Goal: Task Accomplishment & Management: Use online tool/utility

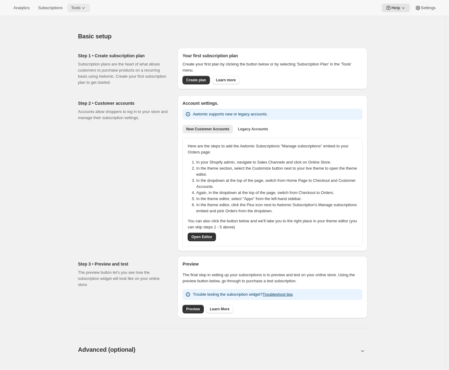
click at [87, 7] on icon at bounding box center [83, 8] width 6 height 6
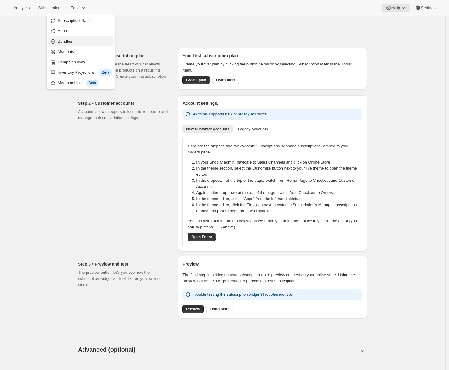
click at [78, 37] on button "Bundles" at bounding box center [81, 41] width 66 height 10
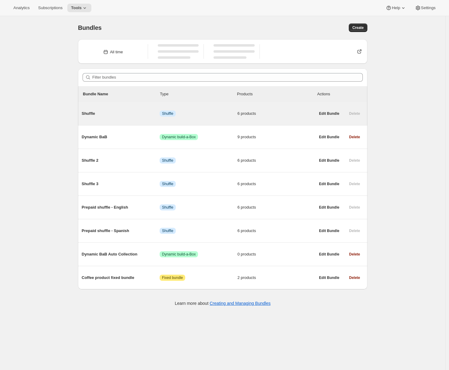
click at [145, 115] on span "Shuffle" at bounding box center [121, 114] width 78 height 6
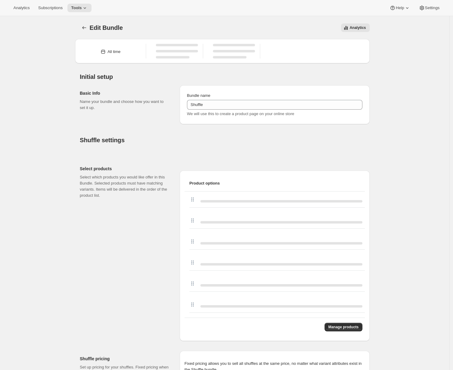
type input "Shuffle"
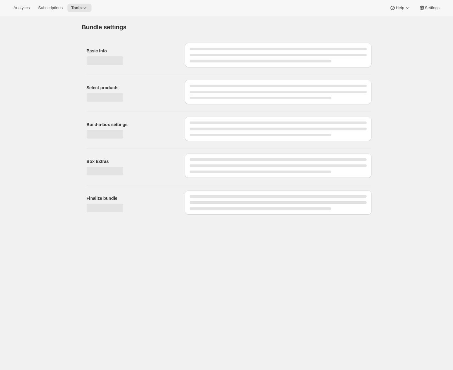
type input "Shuffle"
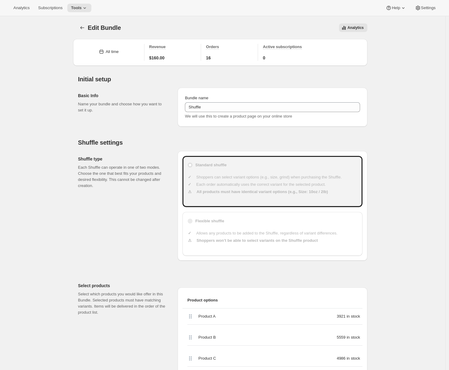
click at [197, 245] on ul "Allows any products to be added to the Shuffle, regardless of variant differenc…" at bounding box center [276, 237] width 162 height 24
click at [204, 184] on li "Each order automatically uses the correct variant for the selected product." at bounding box center [276, 185] width 162 height 6
click at [83, 26] on icon "Bundles" at bounding box center [82, 28] width 6 height 6
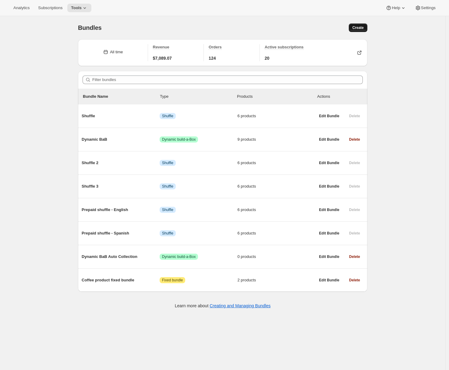
click at [366, 26] on button "Create" at bounding box center [358, 27] width 19 height 9
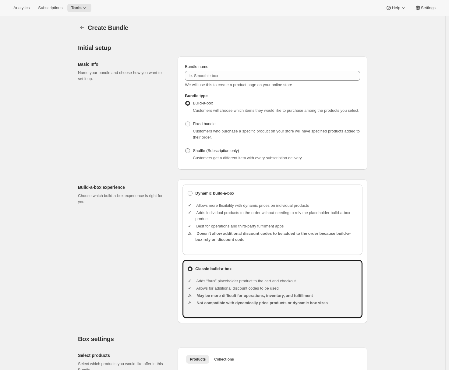
click at [197, 153] on span "Shuffle (Subscription only)" at bounding box center [216, 150] width 46 height 5
click at [186, 149] on input "Shuffle (Subscription only)" at bounding box center [185, 148] width 0 height 0
radio input "true"
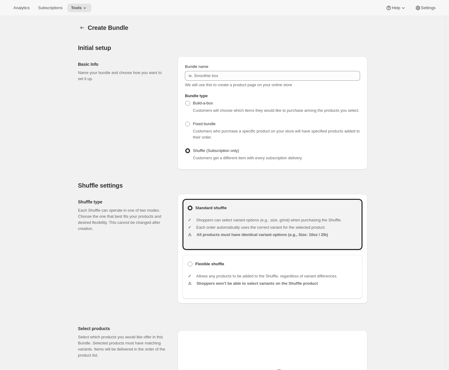
scroll to position [73, 0]
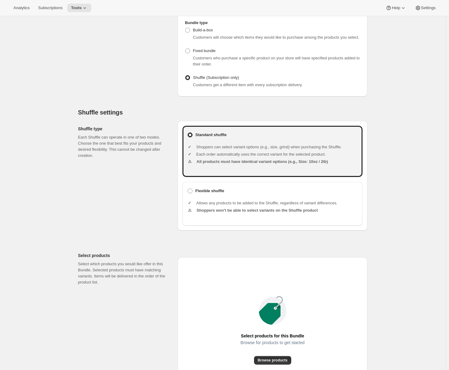
click at [196, 192] on div "Flexible shuffle Allows any products to be added to the Shuffle, regardless of …" at bounding box center [273, 204] width 180 height 44
click at [195, 195] on label "Flexible shuffle" at bounding box center [272, 191] width 170 height 9
click at [188, 189] on input "Flexible shuffle" at bounding box center [188, 189] width 0 height 0
radio input "true"
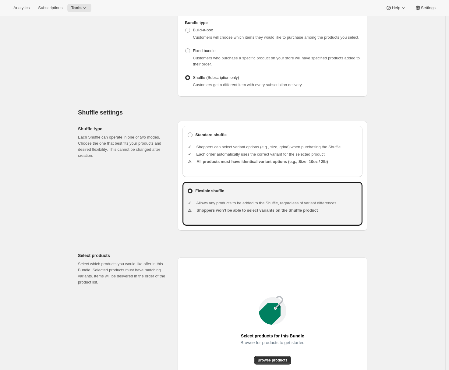
scroll to position [172, 0]
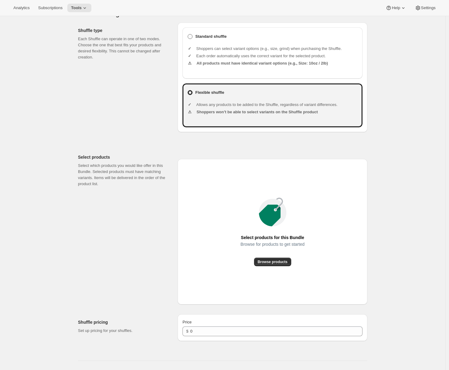
click at [201, 39] on b "Standard shuffle" at bounding box center [210, 36] width 31 height 5
click at [188, 34] on input "Standard shuffle" at bounding box center [188, 34] width 0 height 0
radio input "true"
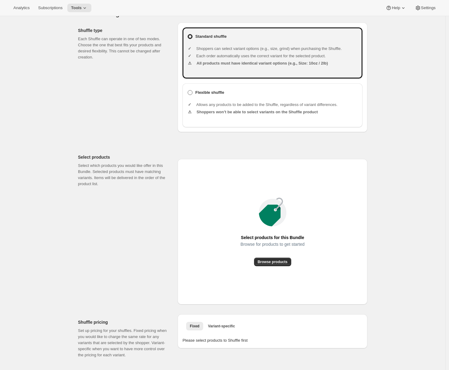
click at [193, 95] on span at bounding box center [190, 92] width 5 height 5
click at [188, 91] on input "Flexible shuffle" at bounding box center [188, 90] width 0 height 0
radio input "true"
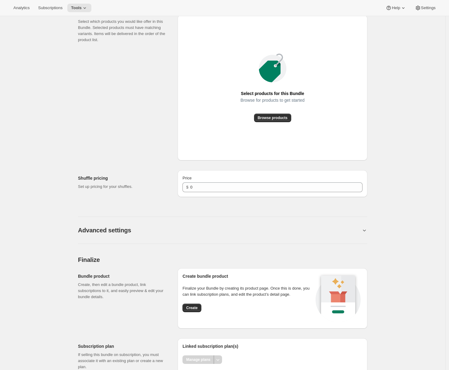
scroll to position [245, 0]
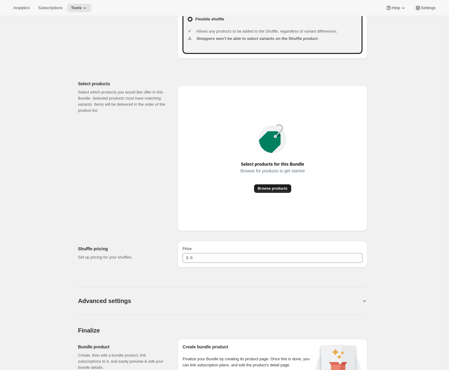
click at [265, 191] on span "Browse products" at bounding box center [273, 188] width 30 height 5
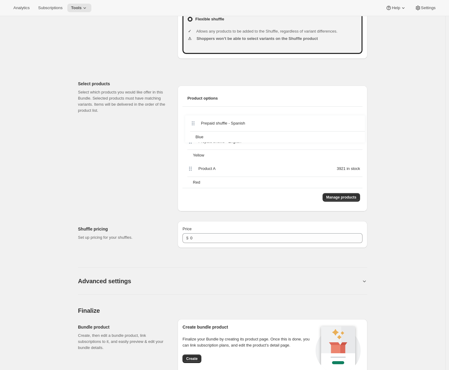
drag, startPoint x: 191, startPoint y: 149, endPoint x: 193, endPoint y: 123, distance: 26.0
click at [193, 123] on div "Prepaid shuffle - English Yellow Prepaid shuffle - Spanish Blue Product A 3921 …" at bounding box center [273, 147] width 180 height 81
drag, startPoint x: 192, startPoint y: 122, endPoint x: 191, endPoint y: 151, distance: 29.3
click at [191, 151] on div "Prepaid shuffle - Spanish Blue Prepaid shuffle - English Yellow Product A 3921 …" at bounding box center [273, 147] width 180 height 81
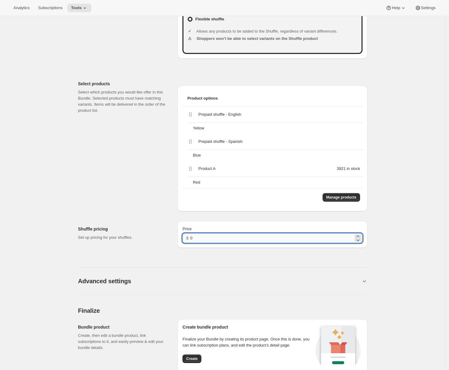
click at [192, 243] on input "0" at bounding box center [271, 238] width 163 height 10
drag, startPoint x: 195, startPoint y: 243, endPoint x: 186, endPoint y: 242, distance: 8.6
click at [186, 242] on div "$ 0" at bounding box center [273, 238] width 180 height 10
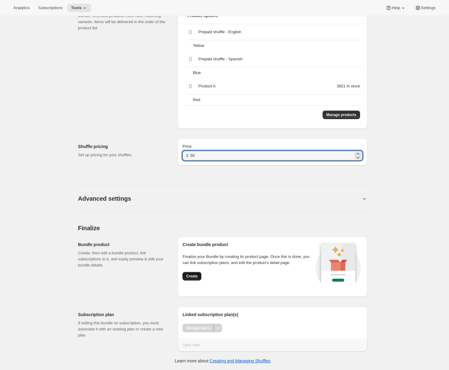
type input "50"
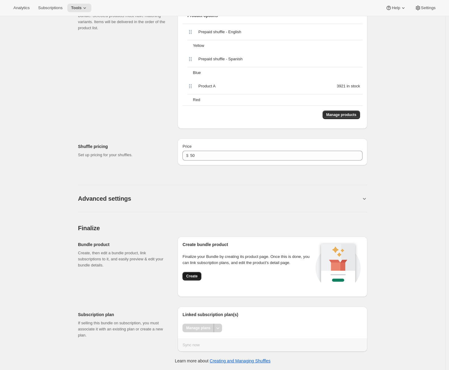
click at [197, 276] on span "Create" at bounding box center [191, 276] width 11 height 5
click at [188, 277] on span "Create" at bounding box center [191, 276] width 11 height 5
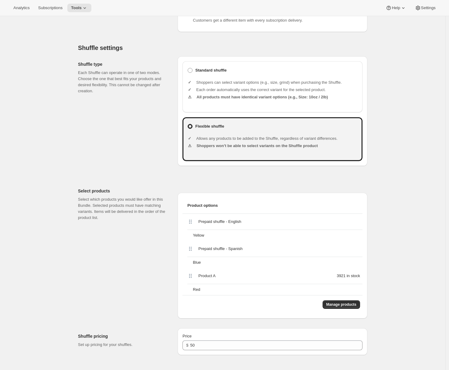
scroll to position [39, 0]
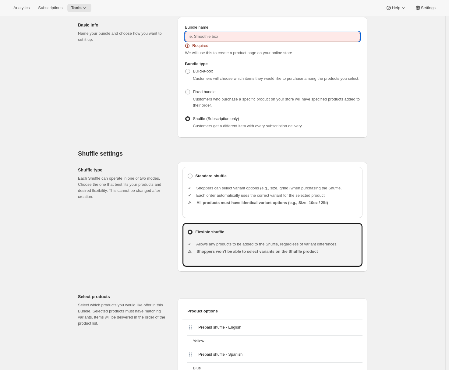
click at [228, 35] on input "Bundle name" at bounding box center [272, 37] width 175 height 10
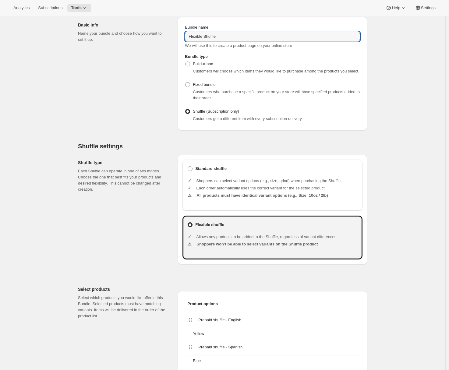
type input "Flexible Shuffle"
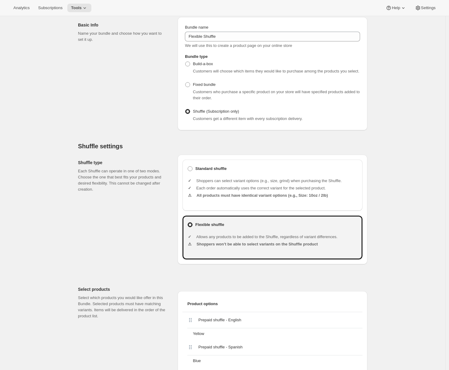
click at [117, 219] on div "Shuffle type Each Shuffle can operate in one of two modes. Choose the one that …" at bounding box center [125, 210] width 95 height 110
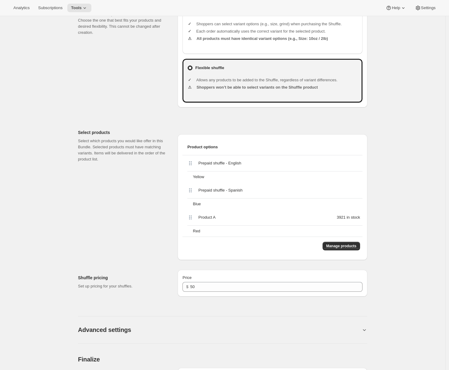
scroll to position [333, 0]
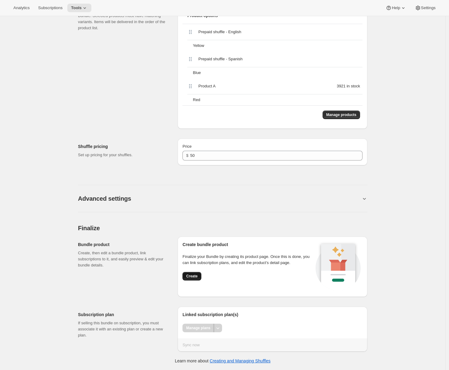
click at [192, 273] on button "Create" at bounding box center [192, 276] width 19 height 9
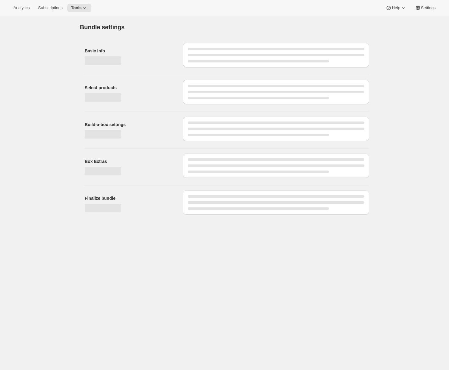
scroll to position [0, 0]
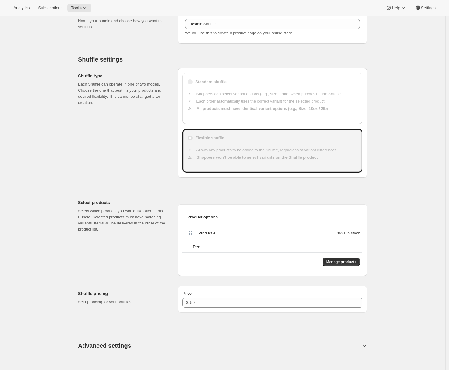
scroll to position [52, 0]
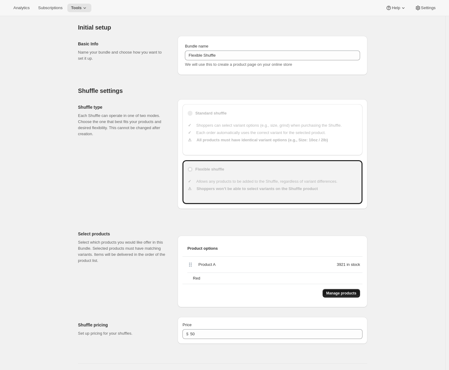
click at [333, 293] on span "Manage products" at bounding box center [341, 293] width 30 height 5
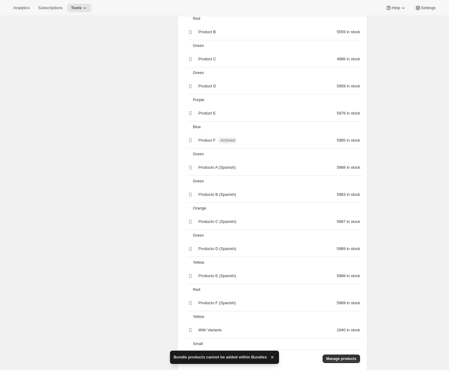
scroll to position [474, 0]
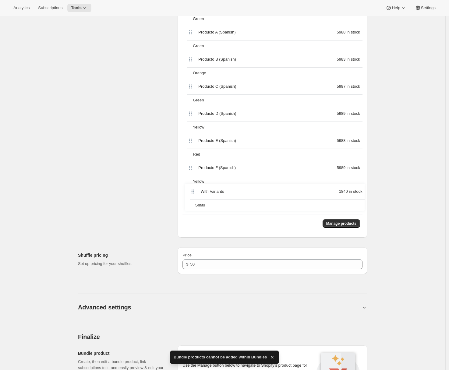
drag, startPoint x: 192, startPoint y: 196, endPoint x: 193, endPoint y: 185, distance: 10.5
click at [193, 194] on div "Coffee product 290 in stock Medium Product A 3921 in stock Red Product B 5559 i…" at bounding box center [273, 25] width 180 height 380
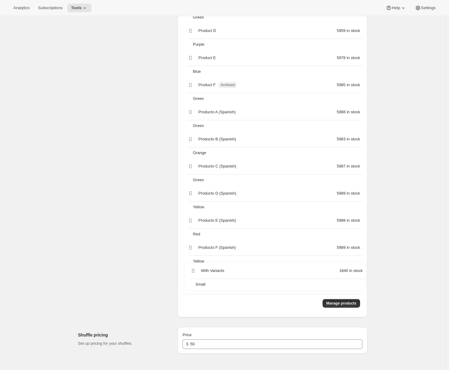
scroll to position [395, 0]
drag, startPoint x: 191, startPoint y: 275, endPoint x: 193, endPoint y: 186, distance: 89.0
click at [193, 186] on div "Coffee product 290 in stock Medium Product A 3921 in stock Red Product B 5559 i…" at bounding box center [273, 103] width 180 height 380
drag, startPoint x: 193, startPoint y: 220, endPoint x: 194, endPoint y: 156, distance: 64.3
click at [194, 156] on div "Coffee product 290 in stock Medium Product A 3921 in stock Red Product B 5559 i…" at bounding box center [273, 103] width 180 height 380
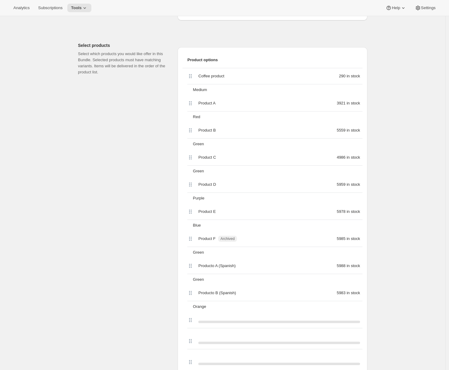
scroll to position [342, 0]
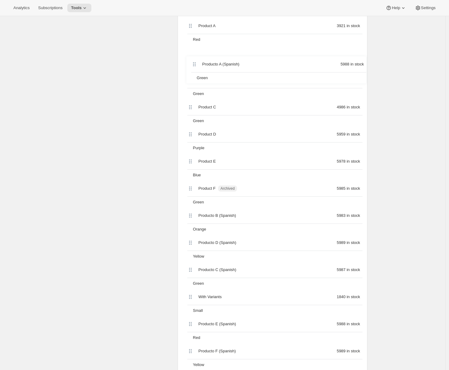
drag, startPoint x: 193, startPoint y: 165, endPoint x: 196, endPoint y: 64, distance: 101.5
click at [196, 64] on div "Coffee product 290 in stock Medium Product A 3921 in stock Red Product B 5559 i…" at bounding box center [273, 181] width 180 height 380
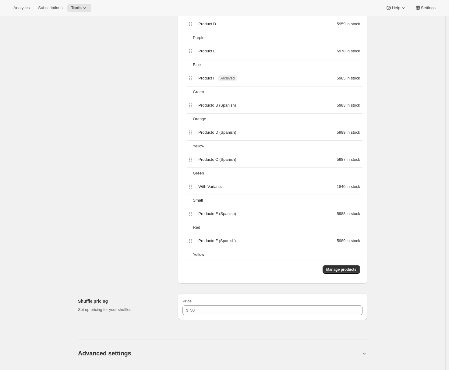
scroll to position [589, 0]
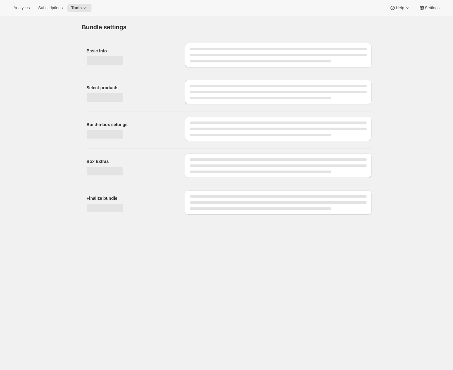
type input "Flexible Shuffle"
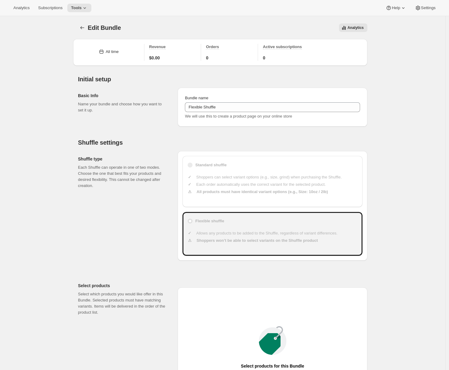
type input "50"
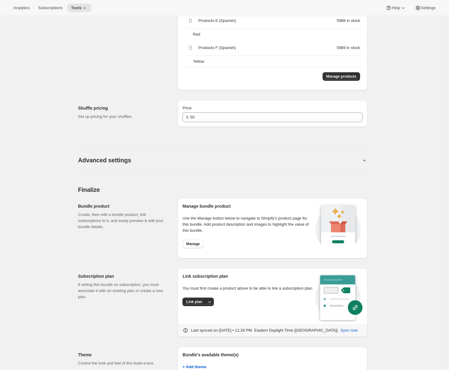
scroll to position [439, 0]
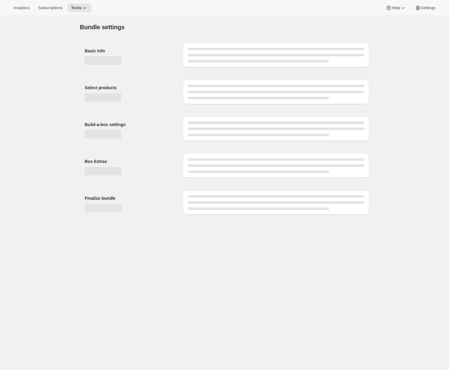
type input "Flexible Shuffle"
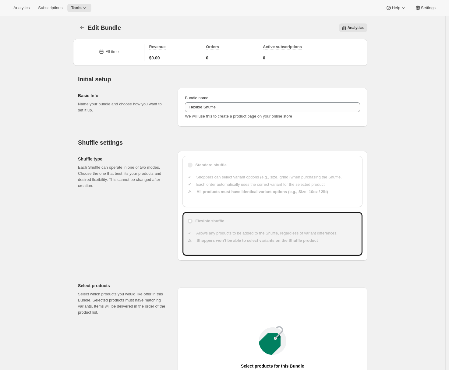
type input "50"
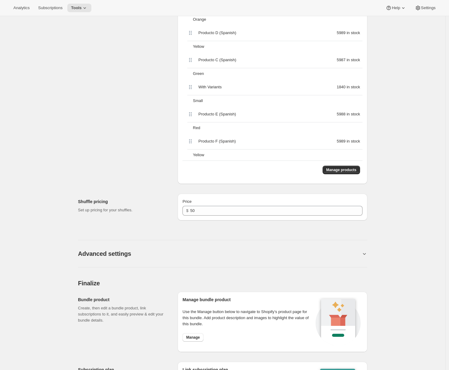
scroll to position [496, 0]
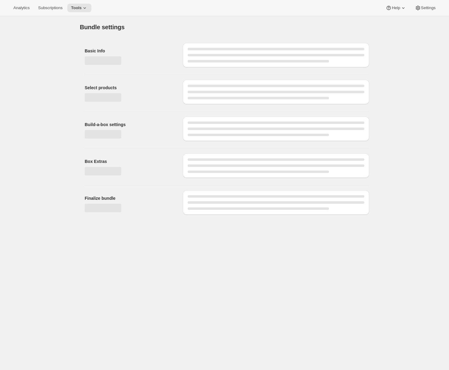
type input "Flexible Shuffle"
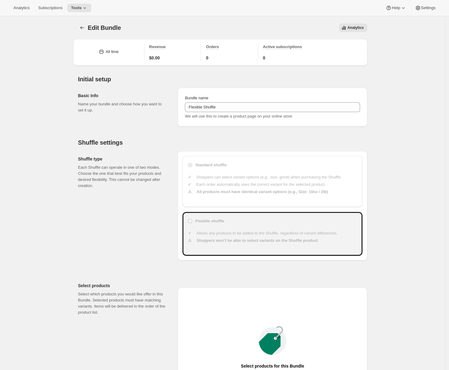
type input "50"
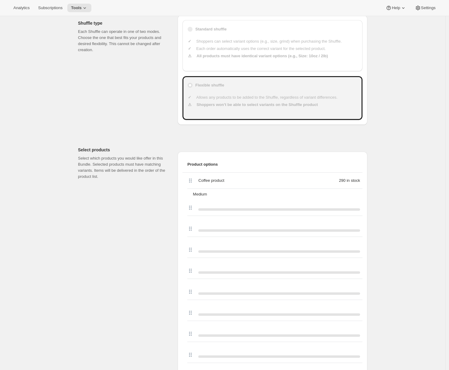
scroll to position [324, 0]
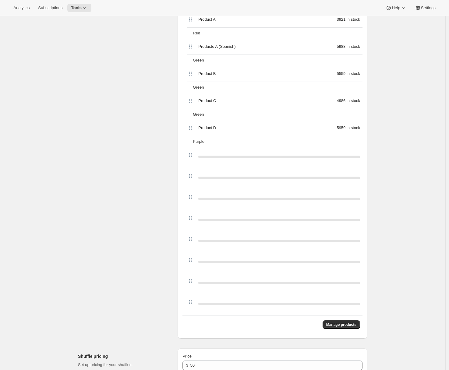
click at [344, 324] on div "Manage products" at bounding box center [273, 324] width 180 height 19
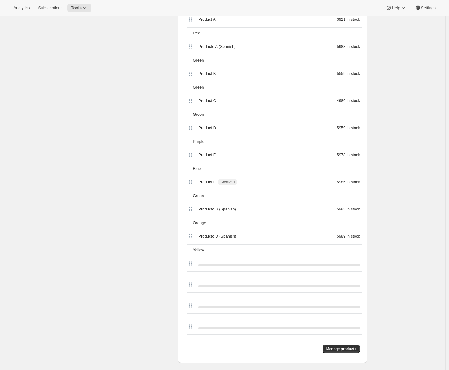
click at [345, 337] on div "Product options Coffee product 290 in stock Medium Product A 3921 in stock Red …" at bounding box center [273, 163] width 180 height 390
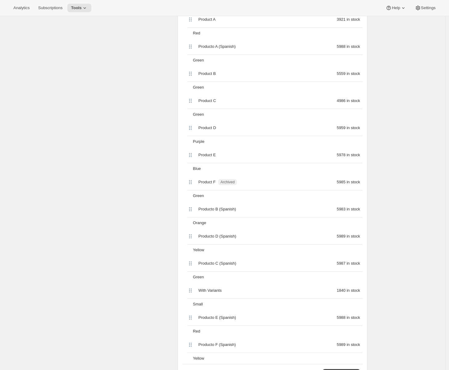
drag, startPoint x: 347, startPoint y: 360, endPoint x: 347, endPoint y: 357, distance: 3.4
click at [347, 360] on div "Yellow" at bounding box center [276, 358] width 172 height 11
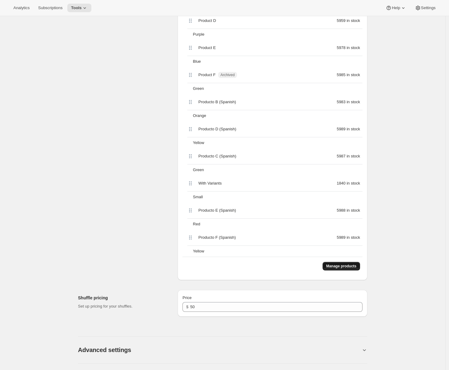
click at [331, 267] on span "Manage products" at bounding box center [341, 266] width 30 height 5
click at [72, 121] on div "Edit Bundle. This page is ready Edit Bundle Analytics More actions Analytics Al…" at bounding box center [223, 75] width 446 height 980
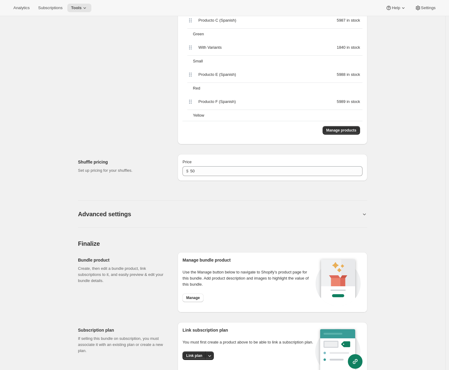
scroll to position [644, 0]
